Goal: Task Accomplishment & Management: Use online tool/utility

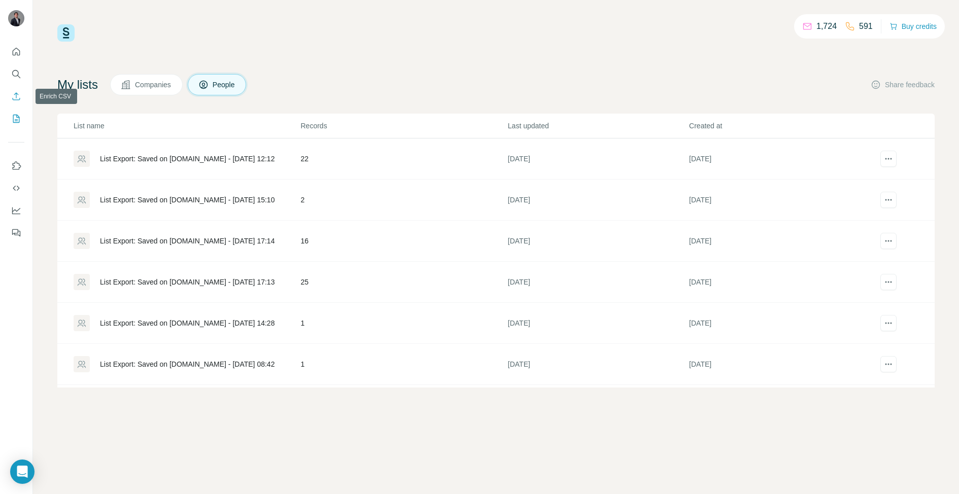
click at [15, 91] on icon "Enrich CSV" at bounding box center [16, 96] width 10 height 10
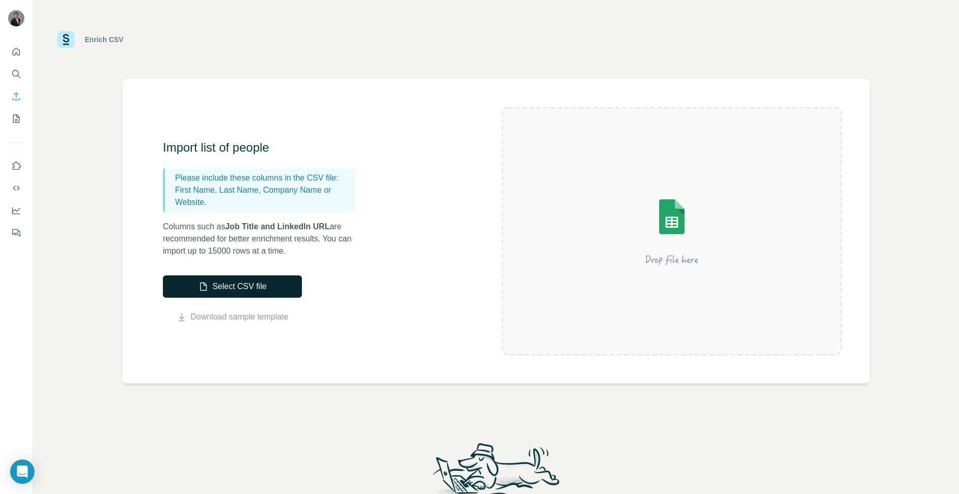
click at [291, 294] on button "Select CSV file" at bounding box center [232, 287] width 139 height 22
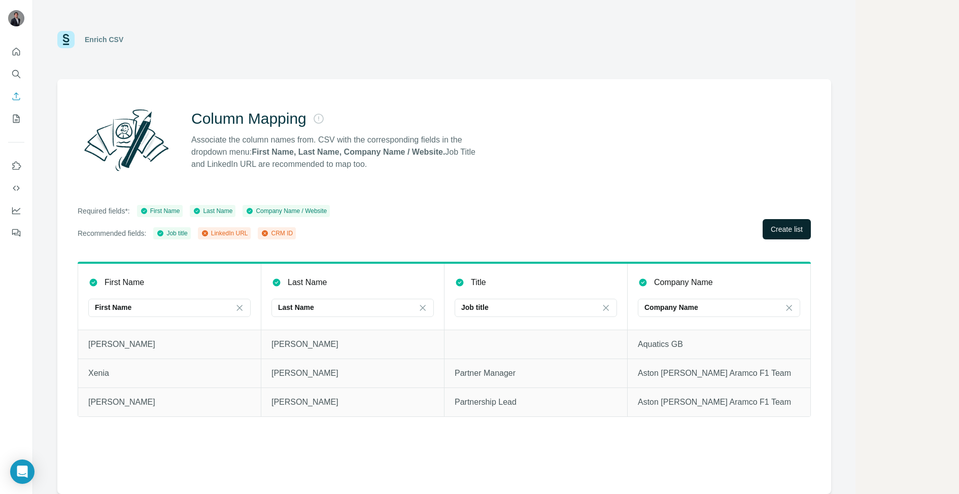
click at [783, 230] on span "Create list" at bounding box center [787, 229] width 32 height 10
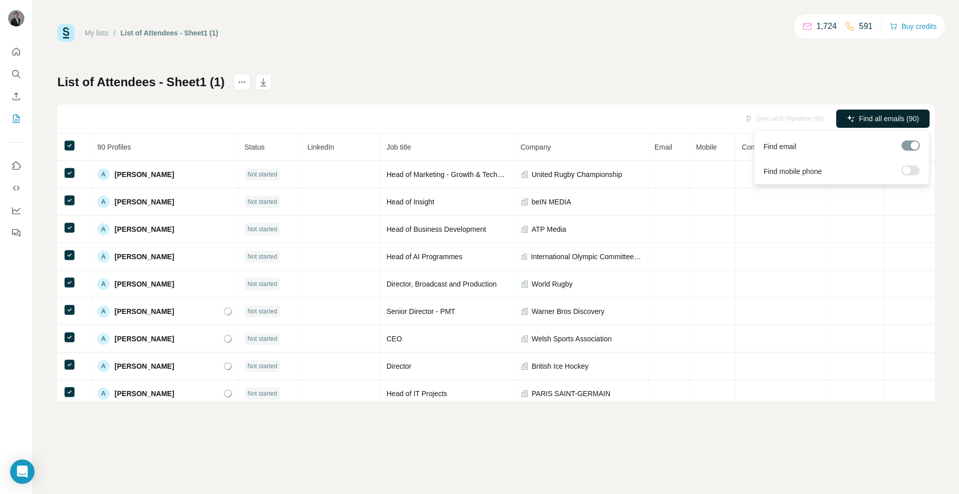
click at [892, 119] on span "Find all emails (90)" at bounding box center [889, 119] width 60 height 10
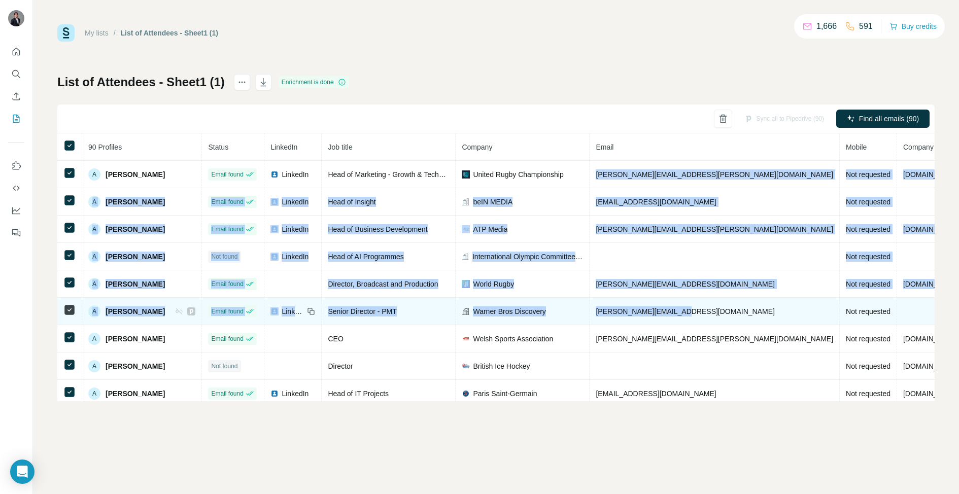
drag, startPoint x: 590, startPoint y: 174, endPoint x: 705, endPoint y: 310, distance: 178.9
click at [705, 310] on tbody "A [PERSON_NAME] Email found LinkedIn Head of Marketing - Growth & Technology Un…" at bounding box center [574, 298] width 1035 height 274
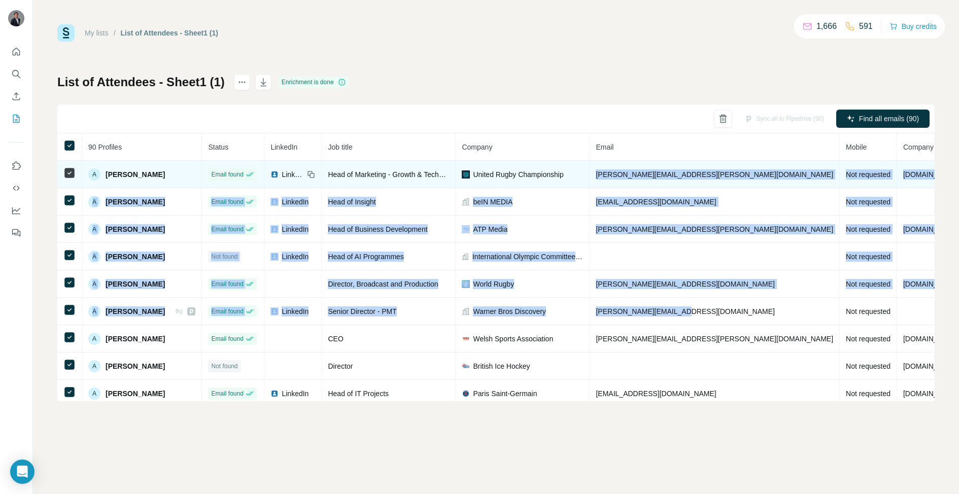
click at [646, 175] on span "[PERSON_NAME][EMAIL_ADDRESS][PERSON_NAME][DOMAIN_NAME]" at bounding box center [714, 174] width 237 height 8
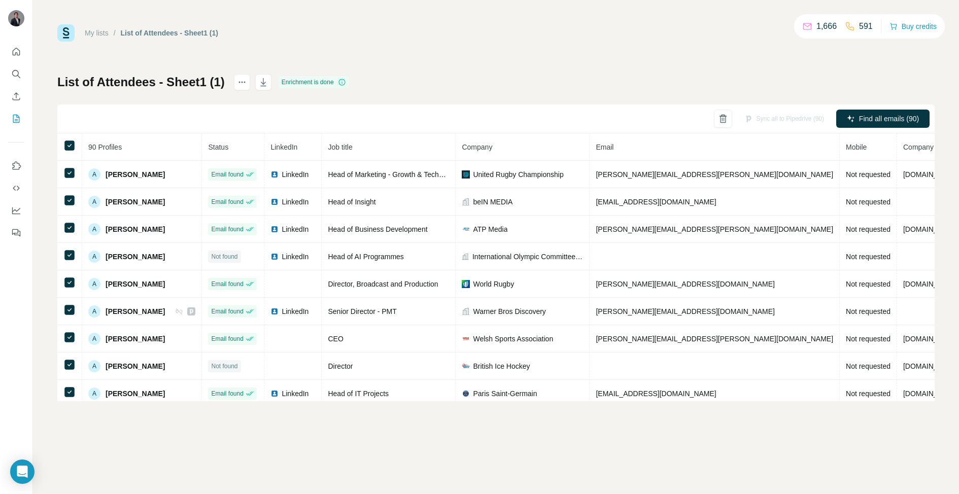
click at [649, 142] on th "Email" at bounding box center [715, 146] width 250 height 27
click at [643, 148] on th "Email" at bounding box center [715, 146] width 250 height 27
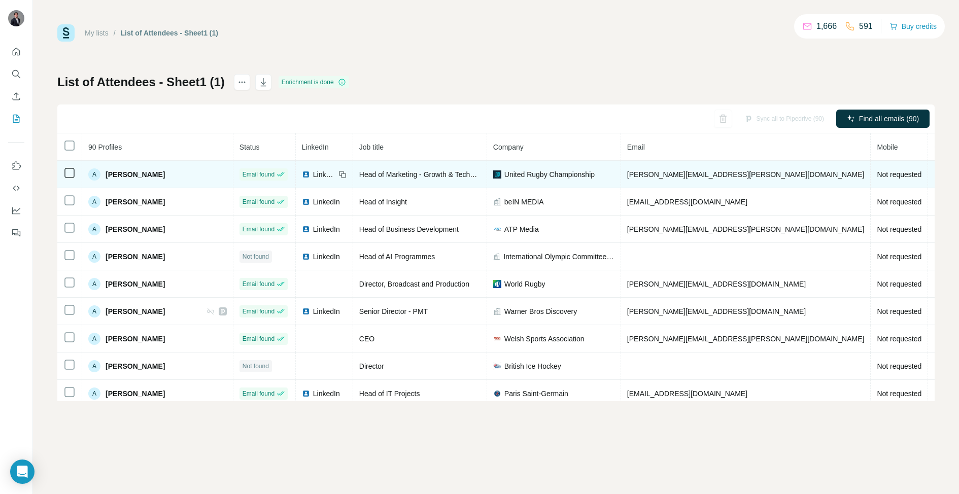
click at [627, 174] on span "[PERSON_NAME][EMAIL_ADDRESS][PERSON_NAME][DOMAIN_NAME]" at bounding box center [745, 174] width 237 height 8
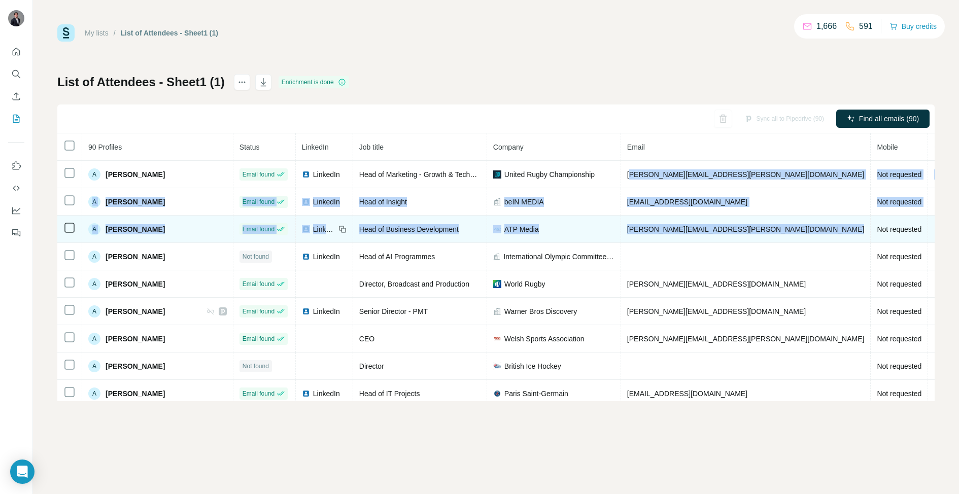
drag, startPoint x: 597, startPoint y: 177, endPoint x: 642, endPoint y: 230, distance: 69.5
click at [642, 230] on span "[PERSON_NAME][EMAIL_ADDRESS][PERSON_NAME][DOMAIN_NAME]" at bounding box center [745, 229] width 237 height 8
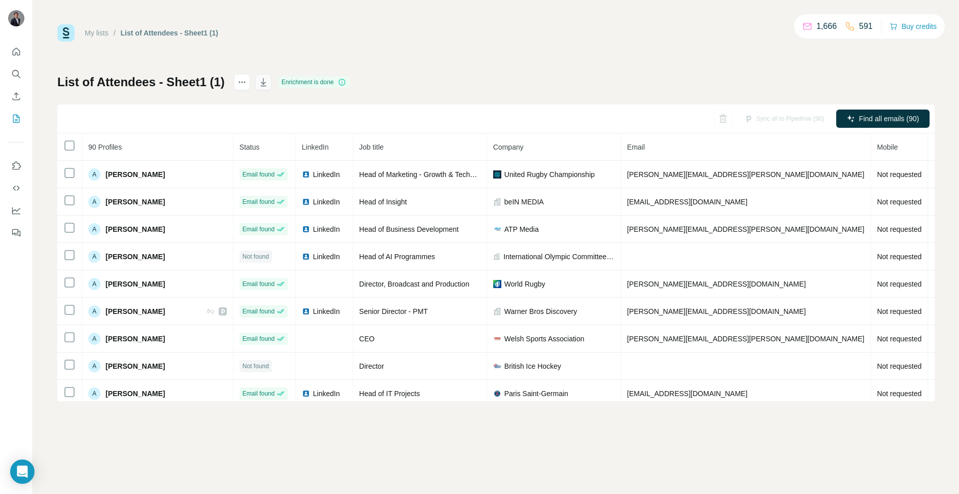
click at [261, 85] on icon "button" at bounding box center [263, 82] width 10 height 10
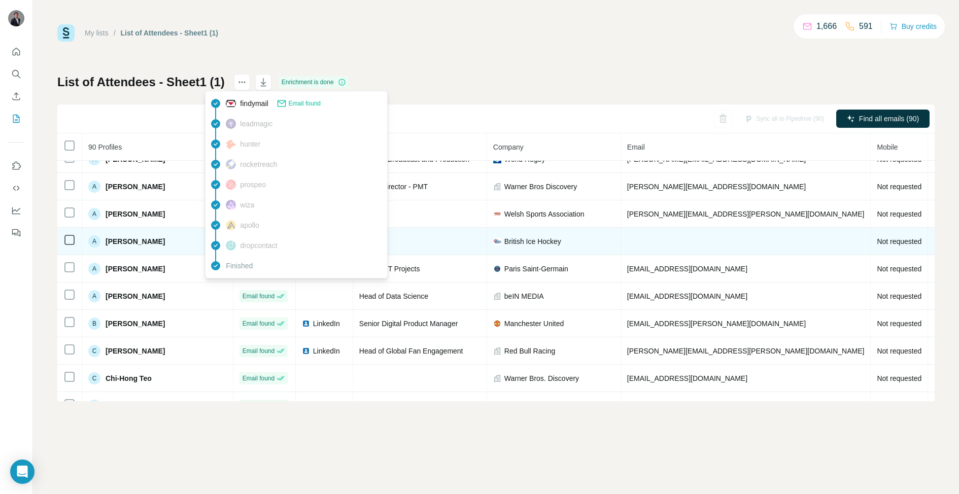
scroll to position [131, 0]
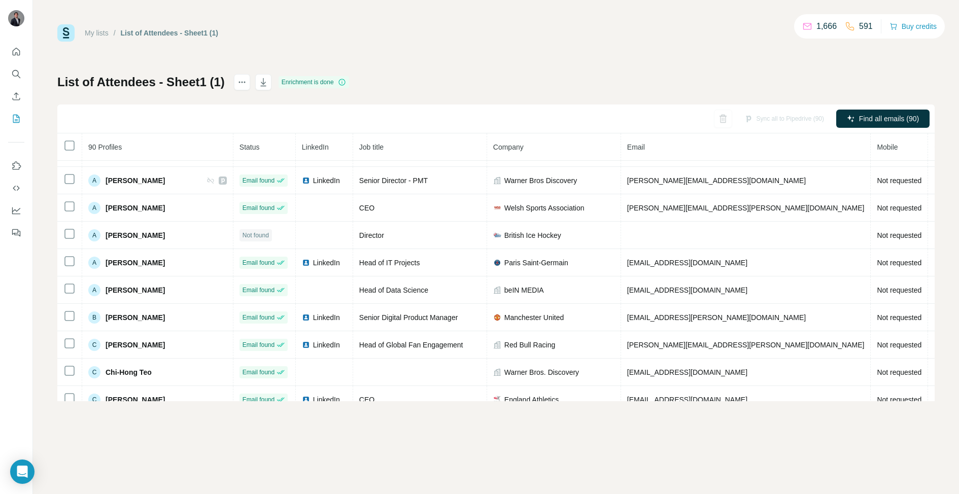
click at [415, 75] on div "List of Attendees - Sheet1 (1) Enrichment is done Sync all to Pipedrive (90) Fi…" at bounding box center [495, 237] width 877 height 327
click at [847, 113] on button "Find all emails (90)" at bounding box center [882, 119] width 93 height 18
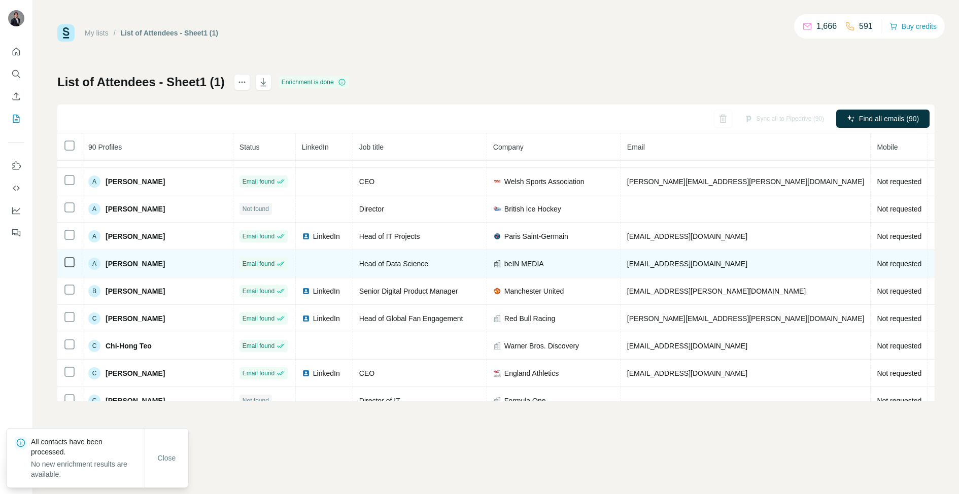
scroll to position [158, 0]
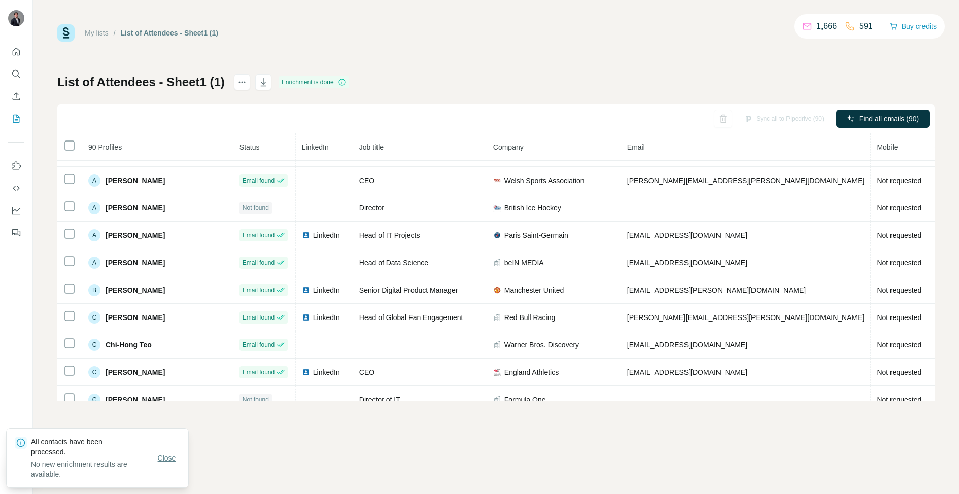
click at [178, 462] on button "Close" at bounding box center [167, 458] width 32 height 18
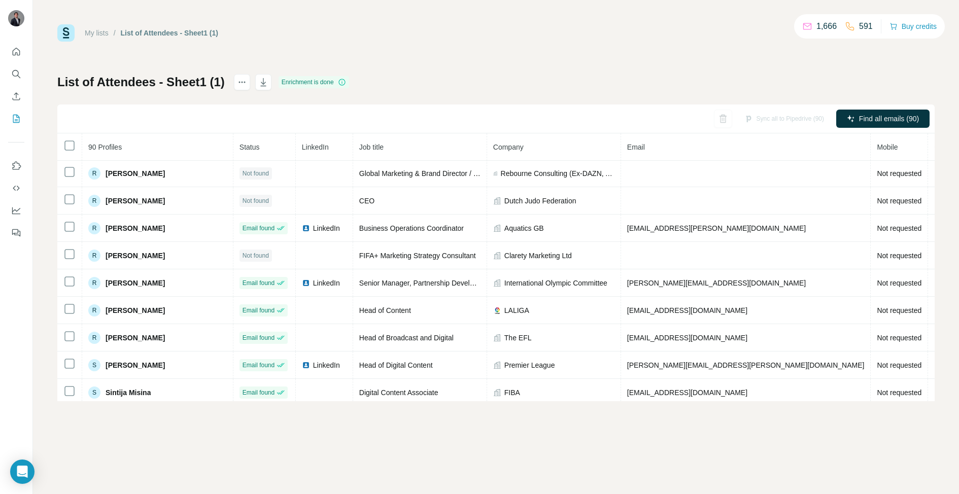
scroll to position [2207, 0]
